Goal: Navigation & Orientation: Find specific page/section

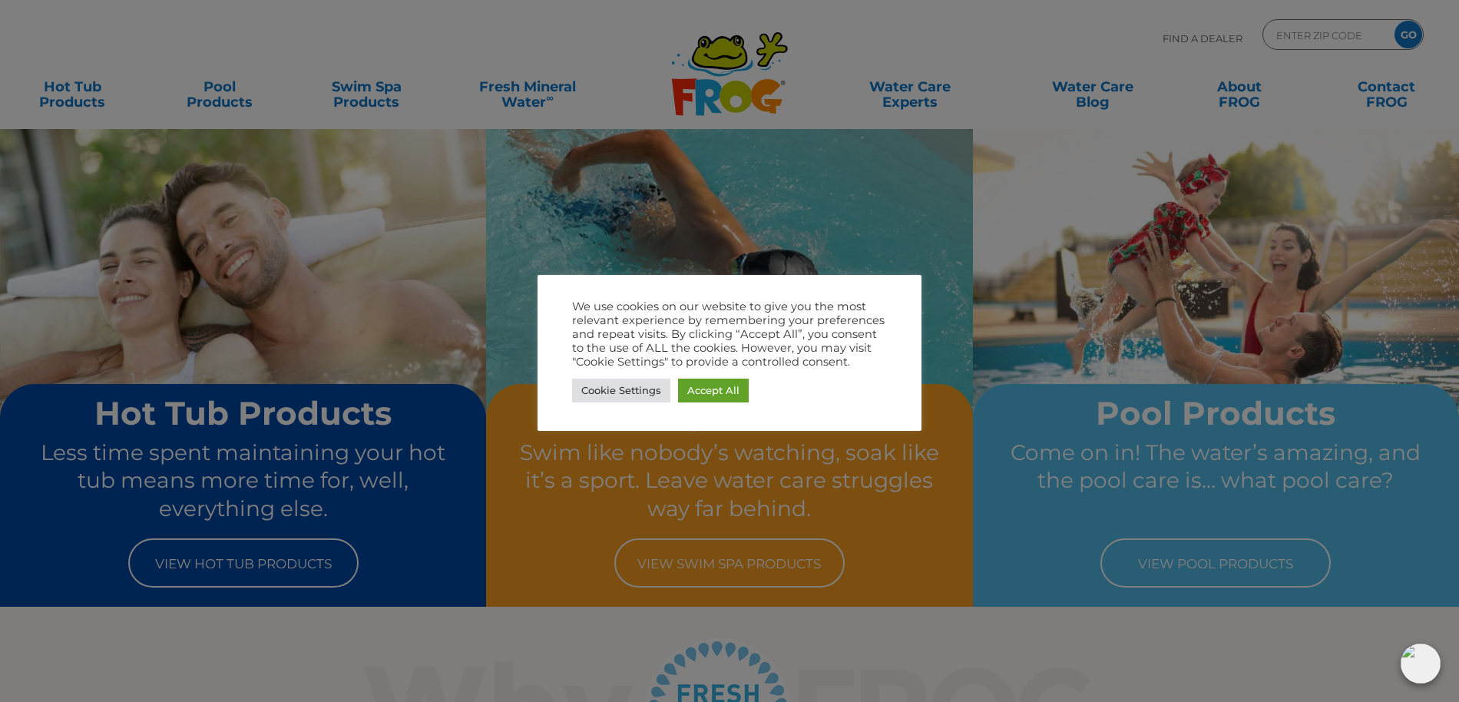
click at [70, 92] on div at bounding box center [729, 351] width 1459 height 702
click at [720, 385] on link "Accept All" at bounding box center [713, 391] width 71 height 24
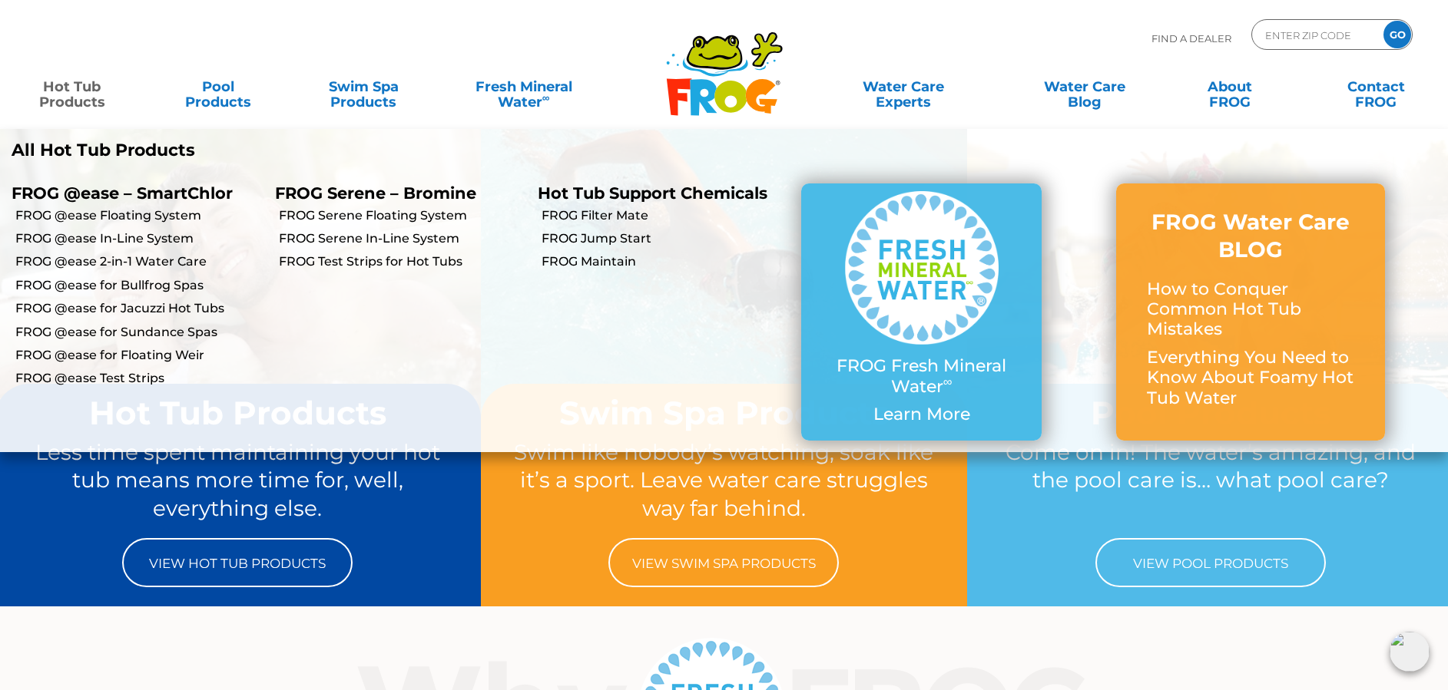
click at [84, 102] on link "Hot Tub Products" at bounding box center [72, 86] width 114 height 31
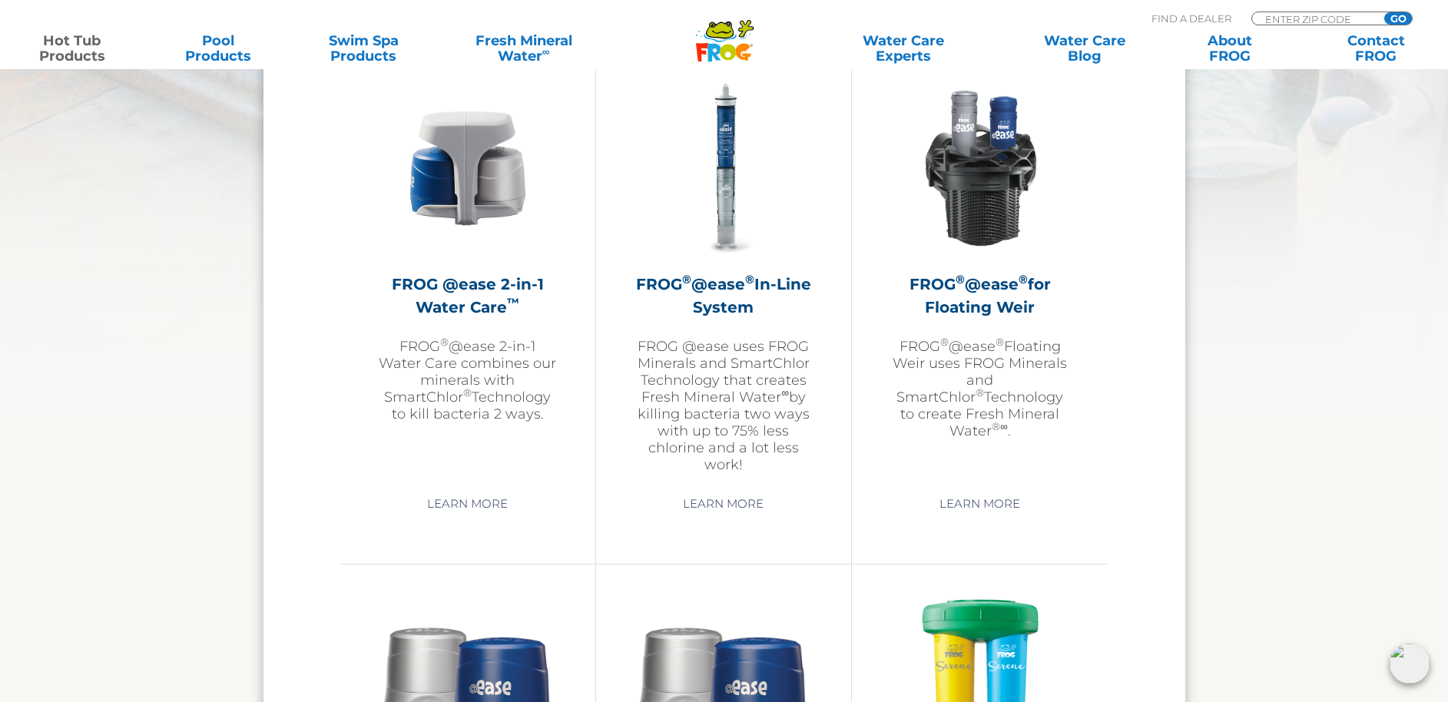
scroll to position [2060, 0]
